Goal: Information Seeking & Learning: Learn about a topic

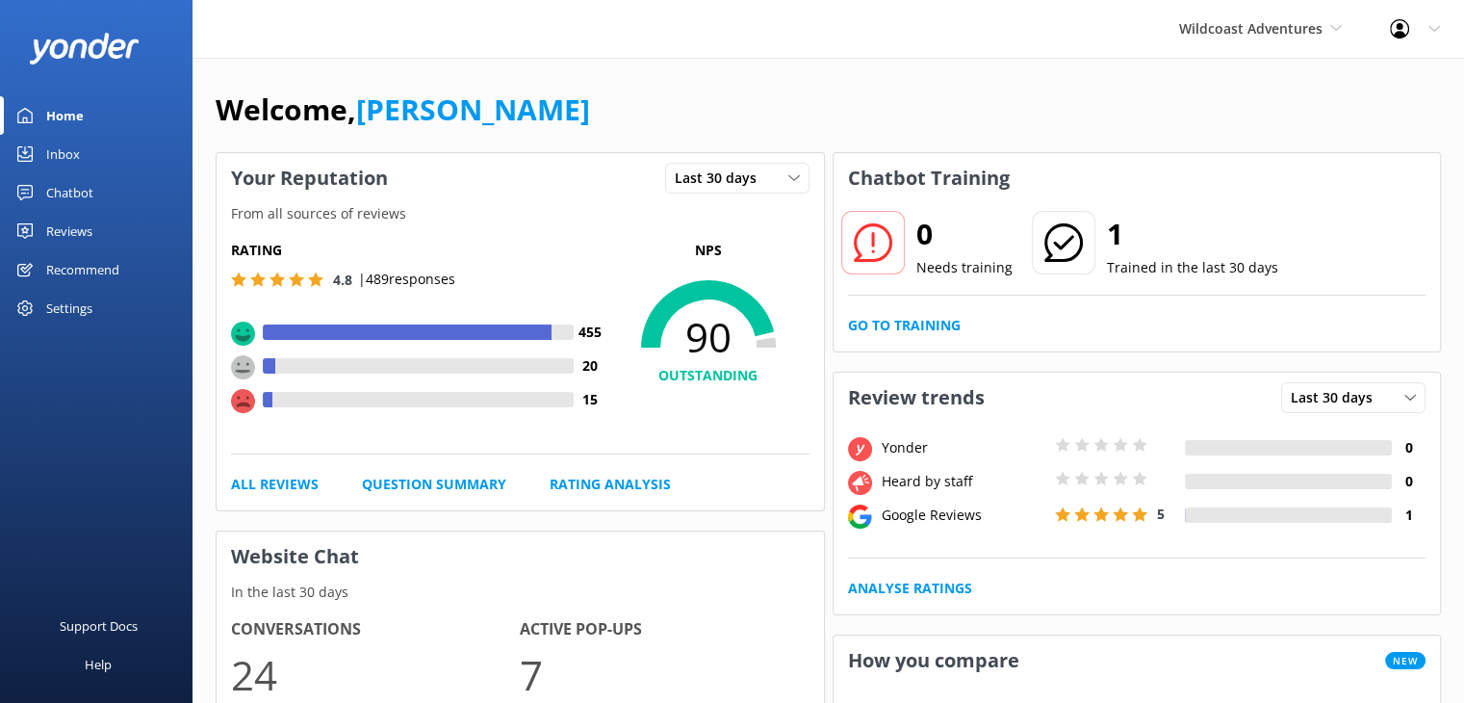
click at [89, 231] on div "Reviews" at bounding box center [69, 231] width 46 height 39
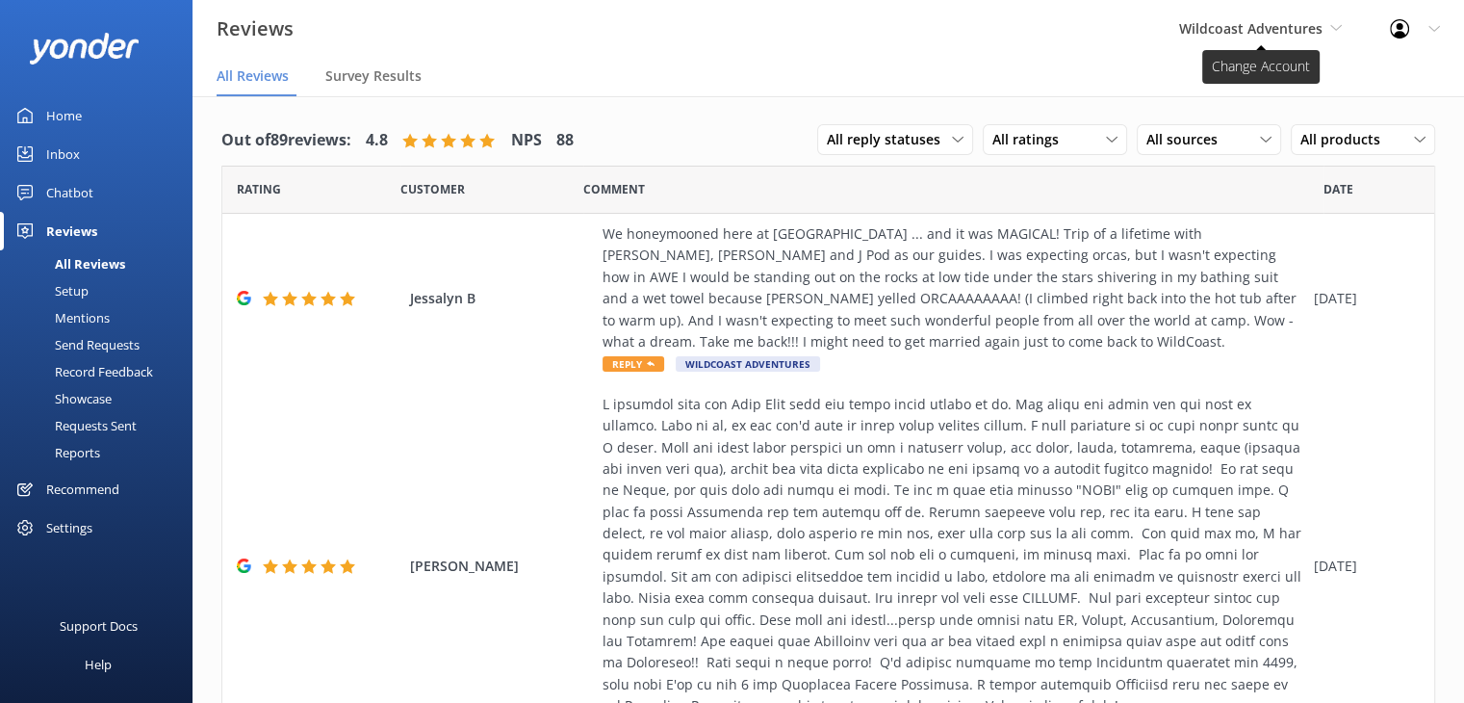
click at [1281, 28] on span "Wildcoast Adventures" at bounding box center [1250, 28] width 143 height 18
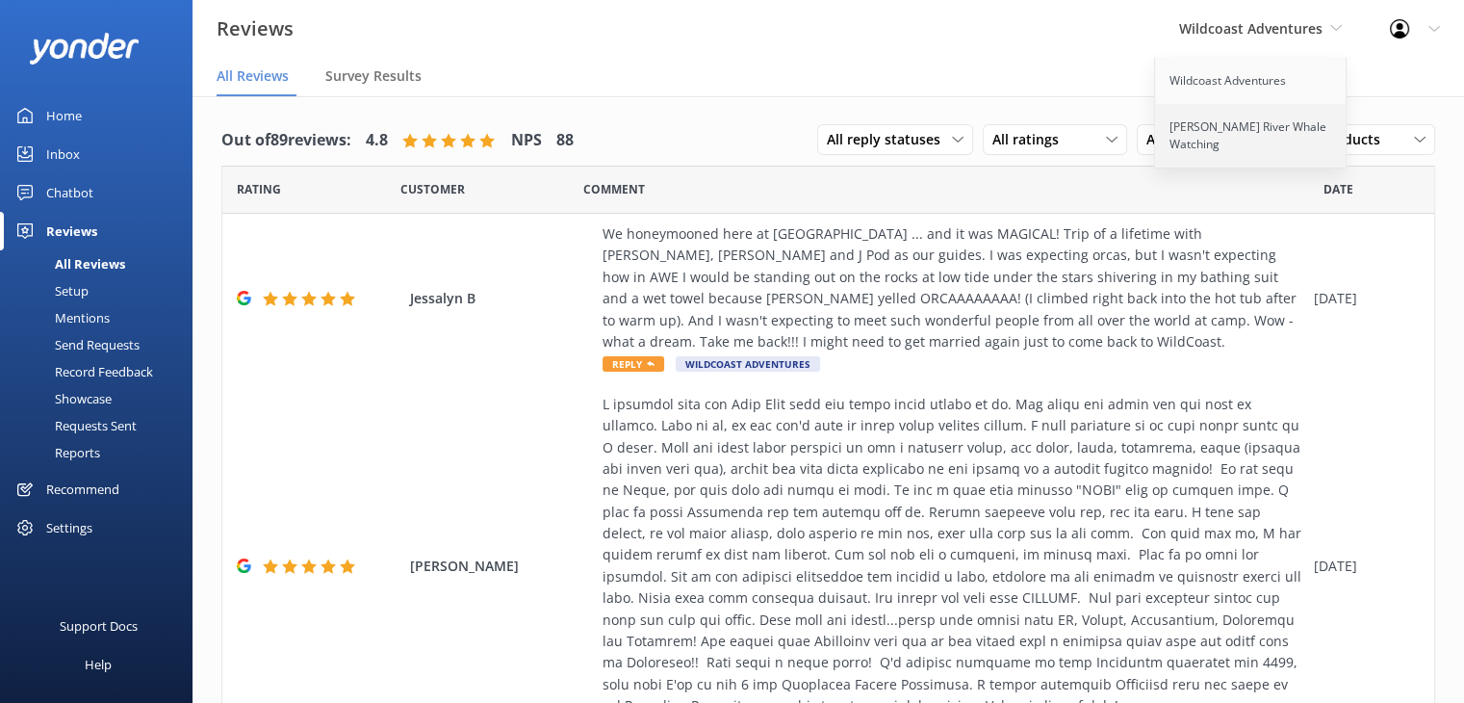
click at [1234, 136] on link "[PERSON_NAME] River Whale Watching" at bounding box center [1251, 136] width 193 height 64
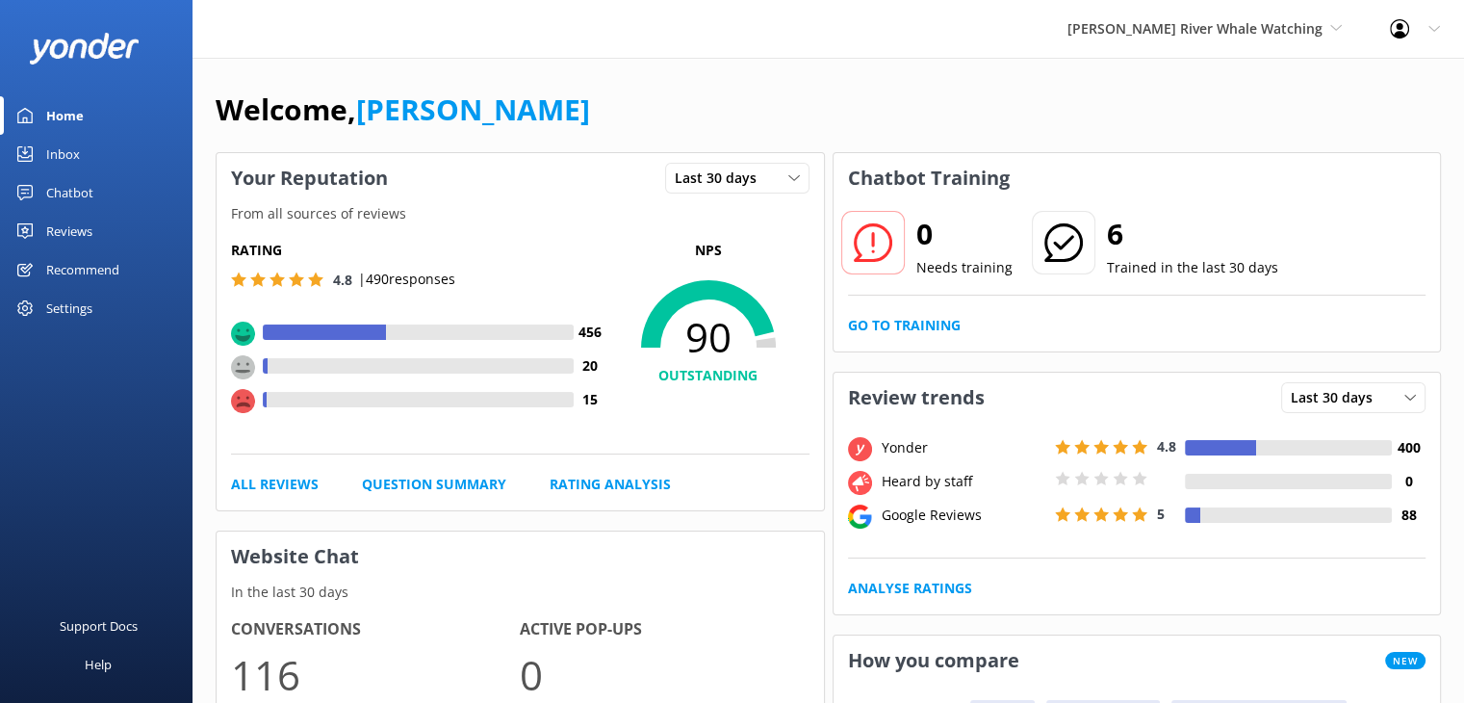
click at [61, 232] on div "Reviews" at bounding box center [69, 231] width 46 height 39
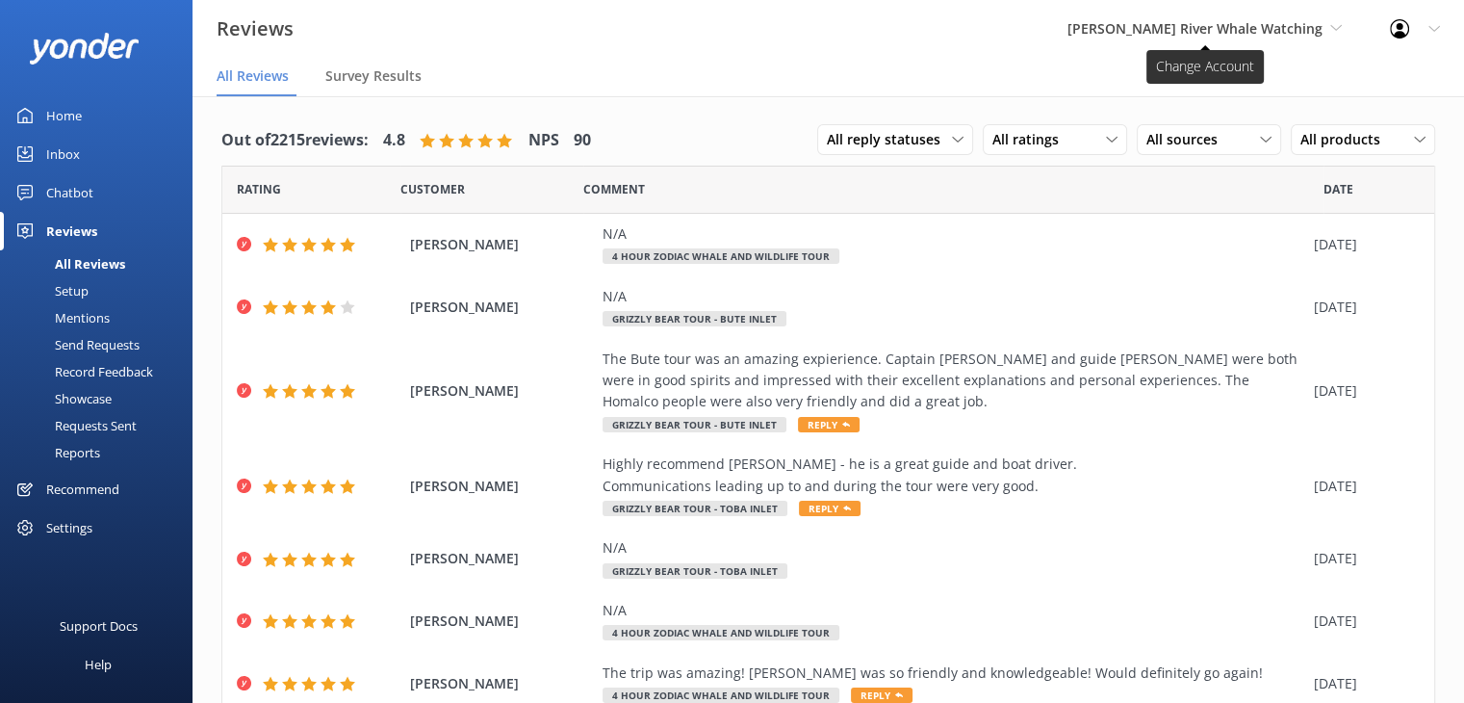
click at [1284, 18] on span "[PERSON_NAME] River Whale Watching" at bounding box center [1204, 28] width 274 height 21
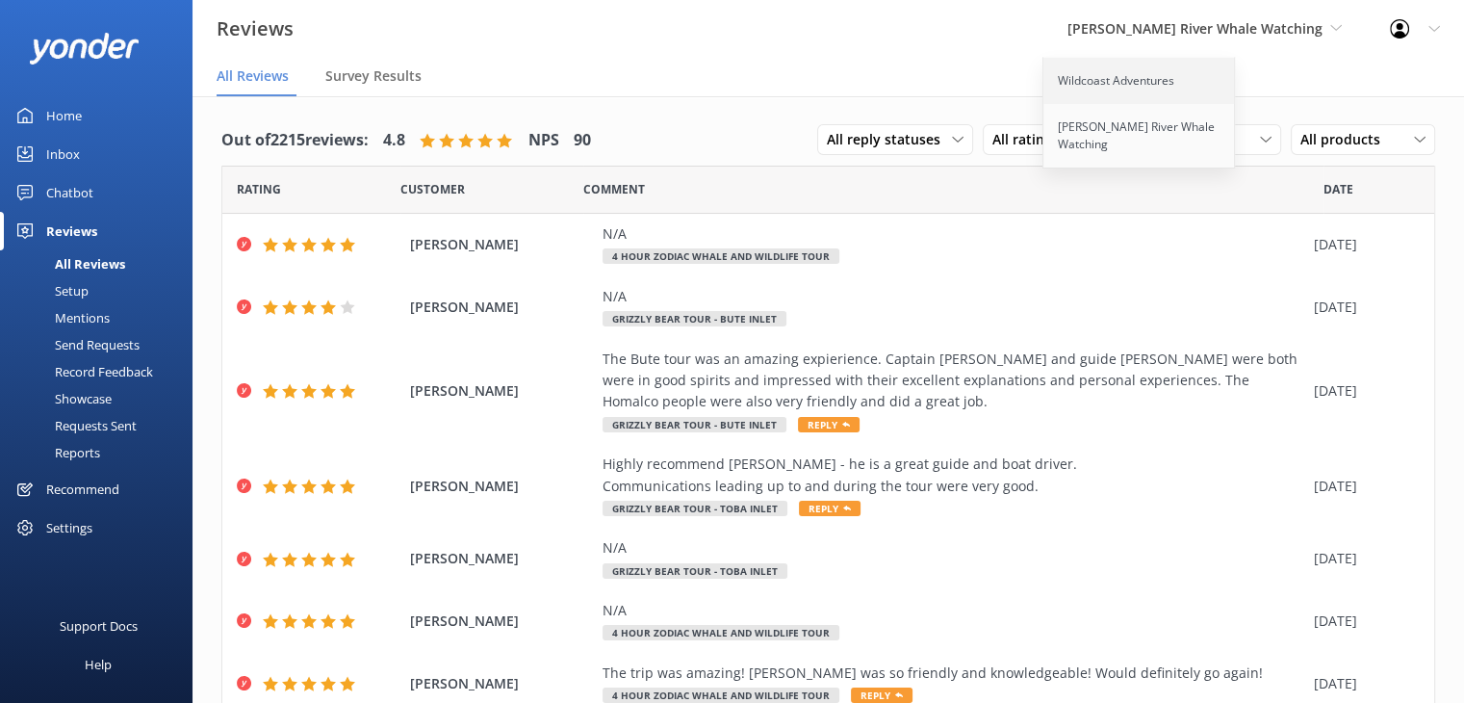
click at [1206, 77] on link "Wildcoast Adventures" at bounding box center [1139, 81] width 193 height 46
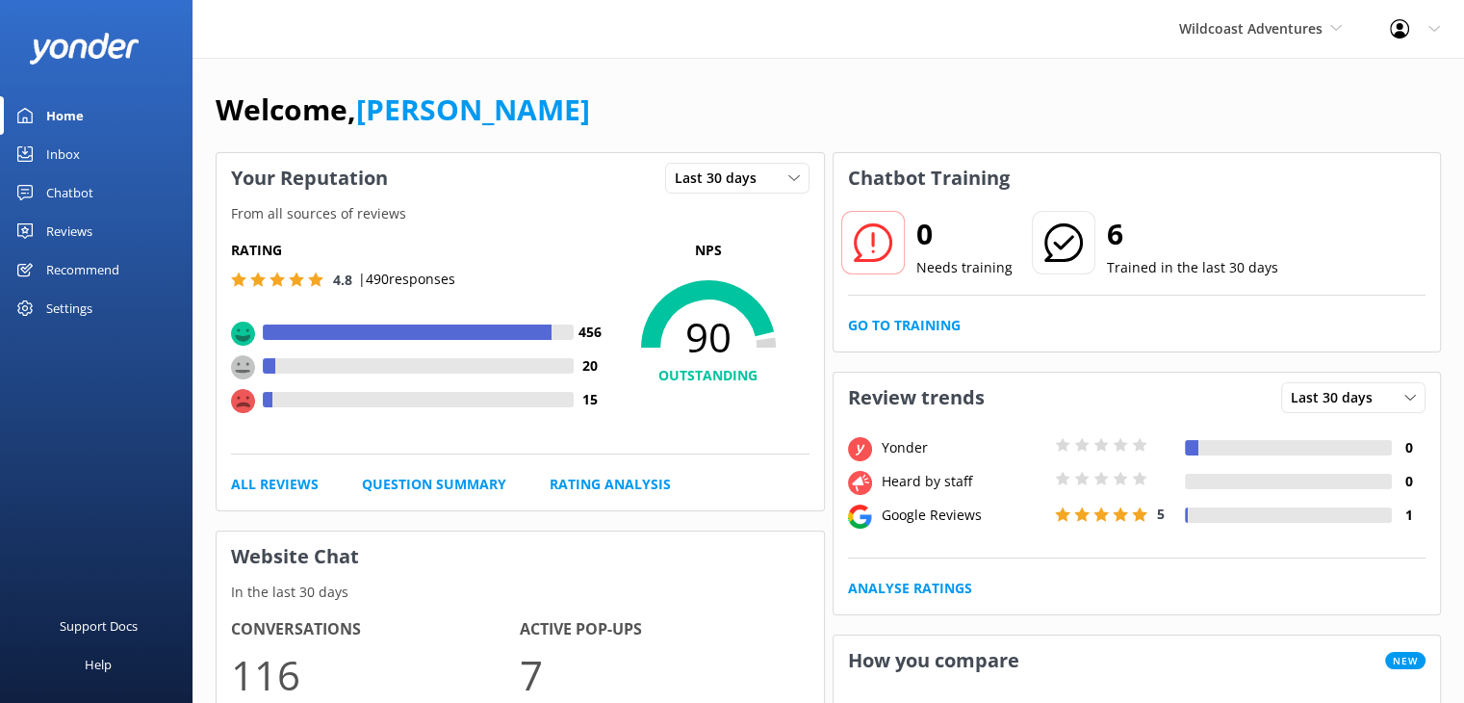
click at [52, 236] on div "Reviews" at bounding box center [69, 231] width 46 height 39
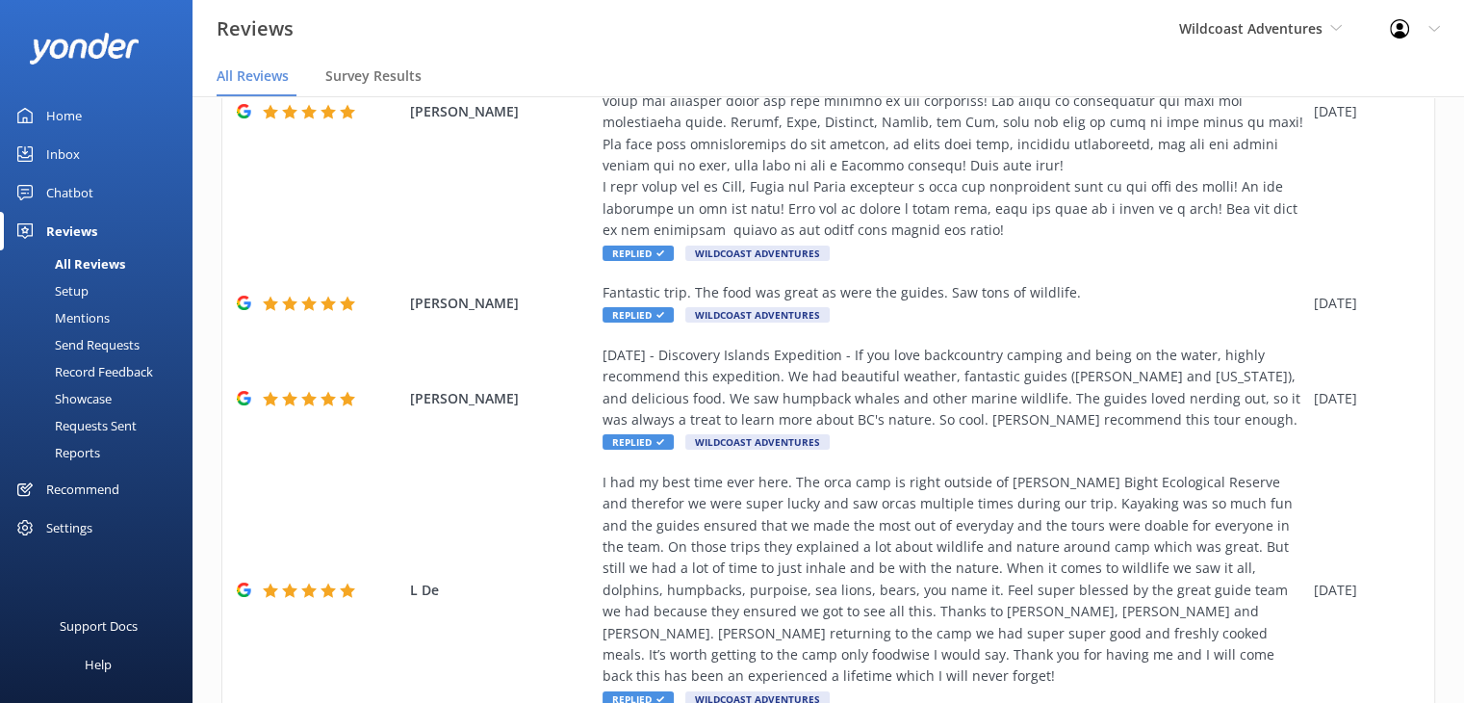
scroll to position [1384, 0]
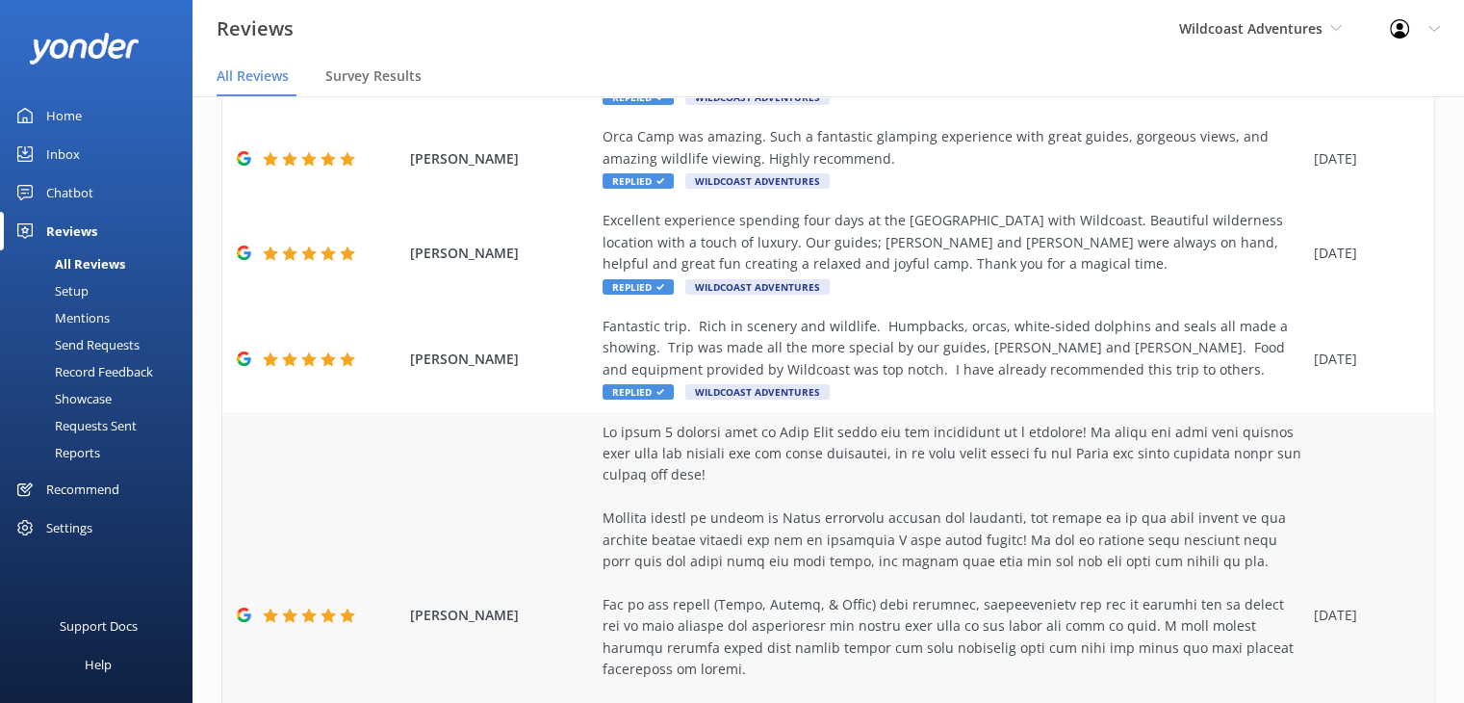
scroll to position [1795, 0]
